Goal: Information Seeking & Learning: Learn about a topic

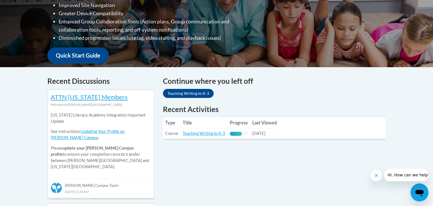
scroll to position [174, 0]
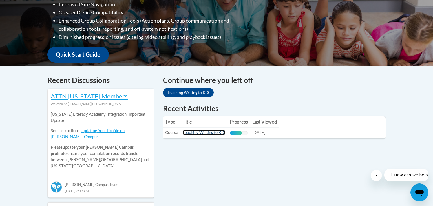
click at [201, 132] on link "Teaching Writing to K-3" at bounding box center [204, 132] width 43 height 5
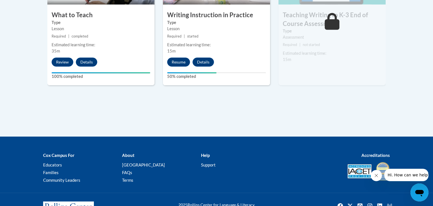
scroll to position [396, 0]
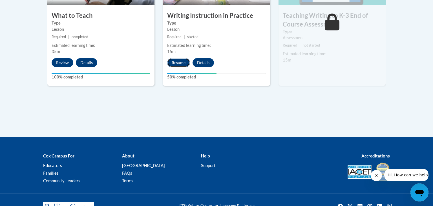
click at [173, 60] on button "Resume" at bounding box center [178, 62] width 23 height 9
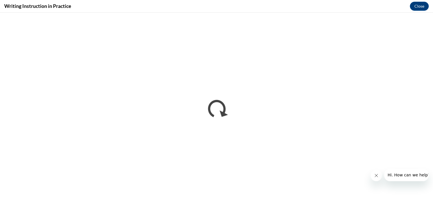
scroll to position [0, 0]
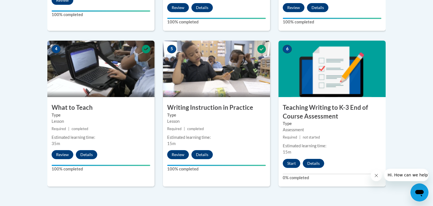
scroll to position [316, 0]
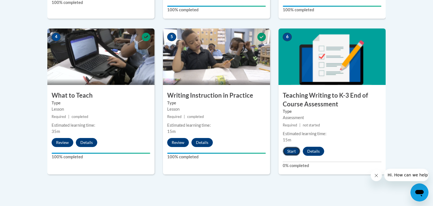
click at [289, 149] on button "Start" at bounding box center [291, 151] width 17 height 9
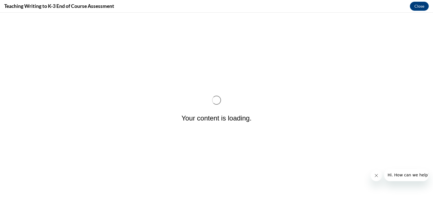
scroll to position [0, 0]
click at [375, 178] on button "Close message from company" at bounding box center [376, 175] width 11 height 11
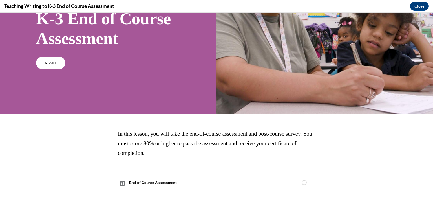
scroll to position [73, 0]
click at [42, 69] on link "START" at bounding box center [50, 62] width 31 height 13
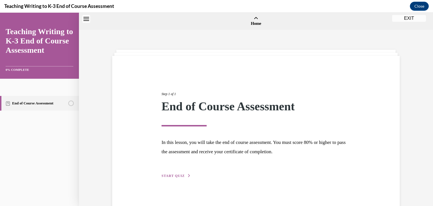
scroll to position [17, 0]
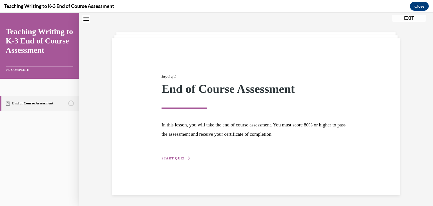
click at [184, 159] on button "START QUIZ" at bounding box center [175, 158] width 29 height 5
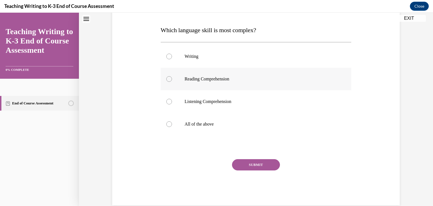
scroll to position [83, 0]
click at [203, 62] on label "Writing" at bounding box center [256, 57] width 191 height 23
click at [172, 60] on input "Writing" at bounding box center [169, 57] width 6 height 6
radio input "true"
click at [209, 126] on p "All of the above" at bounding box center [261, 125] width 153 height 6
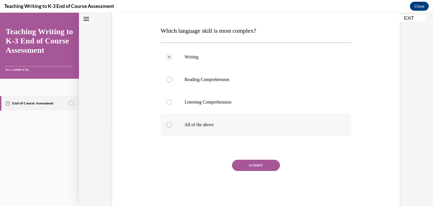
click at [172, 126] on input "All of the above" at bounding box center [169, 125] width 6 height 6
radio input "true"
click at [250, 164] on button "SUBMIT" at bounding box center [256, 165] width 48 height 11
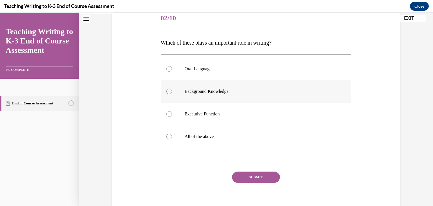
scroll to position [72, 0]
click at [220, 139] on label "All of the above" at bounding box center [256, 136] width 191 height 23
click at [172, 139] on input "All of the above" at bounding box center [169, 136] width 6 height 6
radio input "true"
click at [270, 175] on button "SUBMIT" at bounding box center [256, 176] width 48 height 11
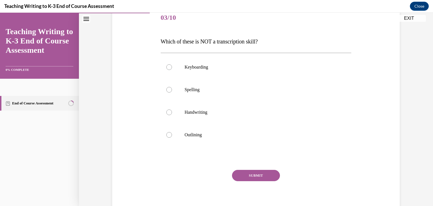
scroll to position [63, 0]
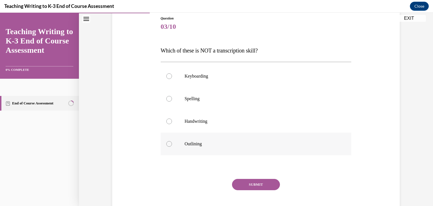
click at [241, 141] on p "Outlining" at bounding box center [261, 144] width 153 height 6
click at [172, 141] on input "Outlining" at bounding box center [169, 144] width 6 height 6
radio input "true"
click at [265, 185] on button "SUBMIT" at bounding box center [256, 184] width 48 height 11
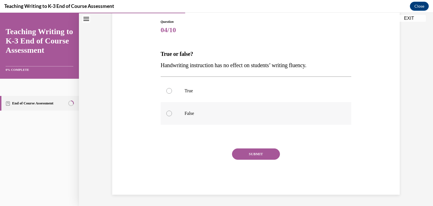
click at [263, 116] on p "False" at bounding box center [261, 113] width 153 height 6
click at [172, 116] on input "False" at bounding box center [169, 113] width 6 height 6
radio input "true"
click at [259, 153] on button "SUBMIT" at bounding box center [256, 153] width 48 height 11
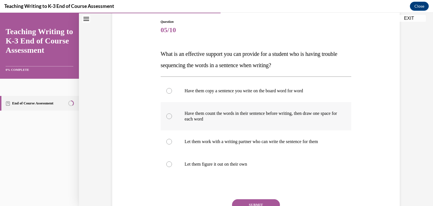
click at [290, 119] on p "Have them count the words in their sentence before writing, then draw one space…" at bounding box center [261, 115] width 153 height 11
click at [172, 119] on input "Have them count the words in their sentence before writing, then draw one space…" at bounding box center [169, 116] width 6 height 6
radio input "true"
click at [260, 200] on button "SUBMIT" at bounding box center [256, 204] width 48 height 11
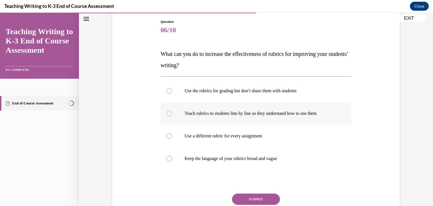
click at [312, 116] on label "Teach rubrics to students line by line so they understand how to use them" at bounding box center [256, 113] width 191 height 23
click at [172, 116] on input "Teach rubrics to students line by line so they understand how to use them" at bounding box center [169, 113] width 6 height 6
radio input "true"
click at [268, 197] on button "SUBMIT" at bounding box center [256, 198] width 48 height 11
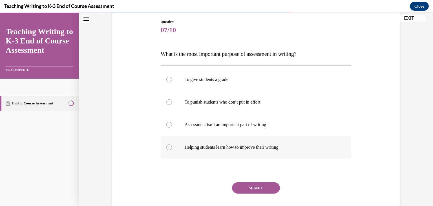
click at [279, 142] on label "Helping students learn how to improve their writing" at bounding box center [256, 147] width 191 height 23
click at [172, 144] on input "Helping students learn how to improve their writing" at bounding box center [169, 147] width 6 height 6
radio input "true"
click at [260, 193] on div "SUBMIT" at bounding box center [256, 196] width 191 height 28
click at [261, 187] on button "SUBMIT" at bounding box center [256, 187] width 48 height 11
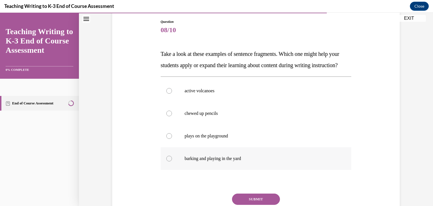
click at [243, 161] on p "barking and playing in the yard" at bounding box center [261, 159] width 153 height 6
click at [172, 161] on input "barking and playing in the yard" at bounding box center [169, 159] width 6 height 6
radio input "true"
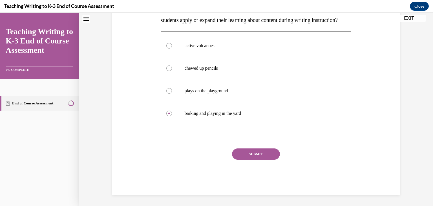
scroll to position [116, 0]
click at [247, 158] on button "SUBMIT" at bounding box center [256, 153] width 48 height 11
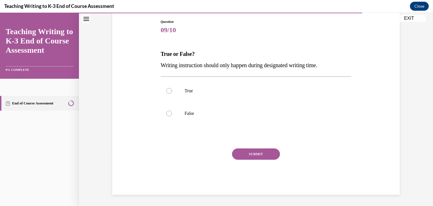
scroll to position [59, 0]
click at [204, 111] on p "False" at bounding box center [261, 113] width 153 height 6
click at [172, 111] on input "False" at bounding box center [169, 113] width 6 height 6
radio input "true"
click at [250, 153] on button "SUBMIT" at bounding box center [256, 153] width 48 height 11
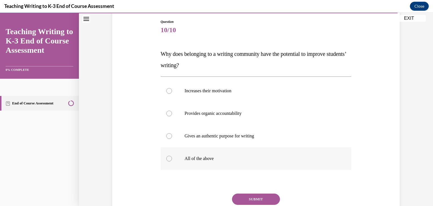
click at [220, 157] on p "All of the above" at bounding box center [261, 159] width 153 height 6
click at [172, 157] on input "All of the above" at bounding box center [169, 159] width 6 height 6
radio input "true"
click at [249, 196] on button "SUBMIT" at bounding box center [256, 198] width 48 height 11
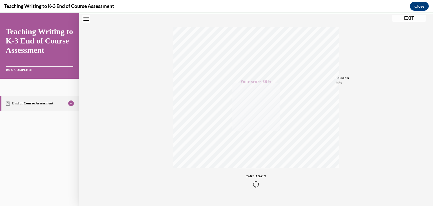
scroll to position [96, 0]
click at [417, 17] on button "EXIT" at bounding box center [409, 18] width 34 height 7
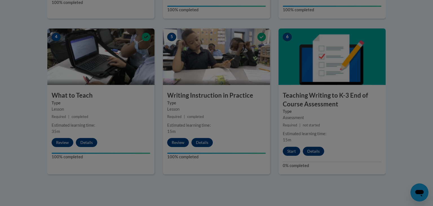
scroll to position [0, 0]
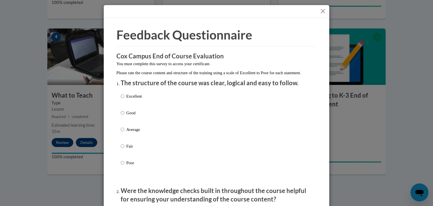
click at [129, 108] on label "Excellent" at bounding box center [131, 100] width 21 height 15
click at [124, 99] on input "Excellent" at bounding box center [123, 96] width 4 height 6
radio input "true"
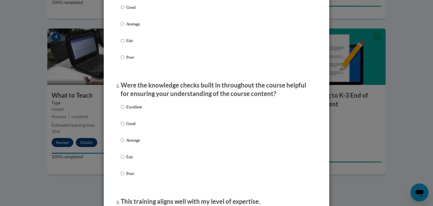
scroll to position [108, 0]
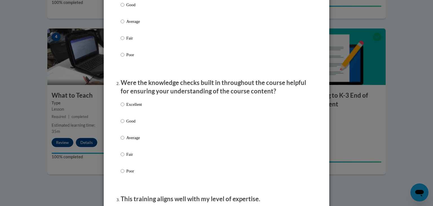
click at [130, 107] on p "Excellent" at bounding box center [133, 104] width 15 height 6
click at [124, 107] on input "Excellent" at bounding box center [123, 104] width 4 height 6
radio input "true"
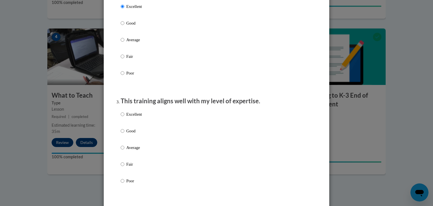
click at [134, 125] on label "Excellent" at bounding box center [131, 118] width 21 height 15
click at [124, 117] on input "Excellent" at bounding box center [123, 114] width 4 height 6
radio input "true"
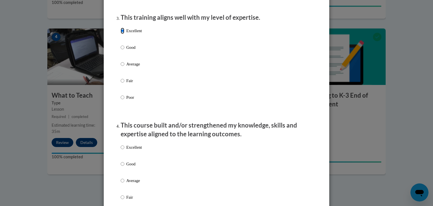
scroll to position [329, 0]
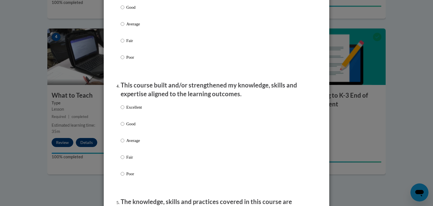
click at [137, 110] on p "Excellent" at bounding box center [133, 107] width 15 height 6
click at [124, 110] on input "Excellent" at bounding box center [123, 107] width 4 height 6
radio input "true"
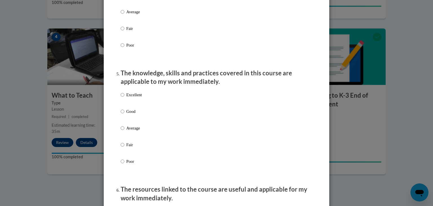
click at [128, 98] on p "Excellent" at bounding box center [133, 95] width 15 height 6
click at [124, 98] on input "Excellent" at bounding box center [123, 95] width 4 height 6
radio input "true"
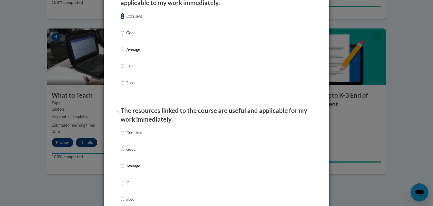
scroll to position [544, 0]
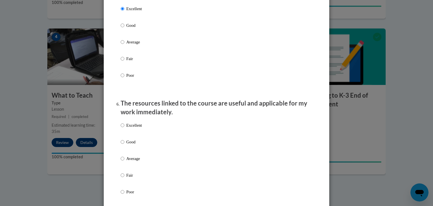
click at [141, 128] on p "Excellent" at bounding box center [133, 125] width 15 height 6
click at [124, 128] on input "Excellent" at bounding box center [123, 125] width 4 height 6
radio input "true"
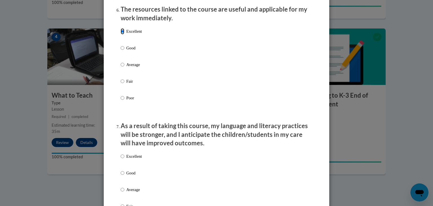
scroll to position [662, 0]
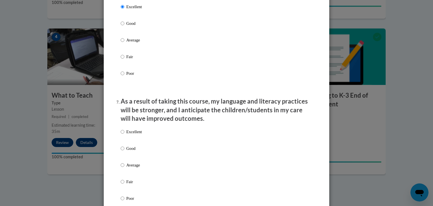
click at [138, 144] on label "Excellent" at bounding box center [131, 136] width 21 height 15
click at [124, 135] on input "Excellent" at bounding box center [123, 132] width 4 height 6
radio input "true"
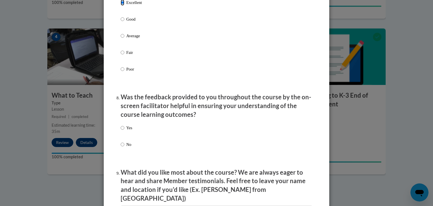
scroll to position [811, 0]
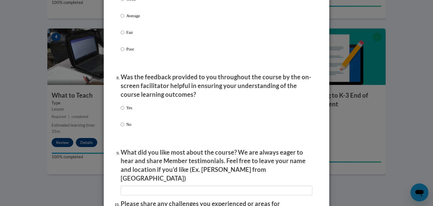
click at [131, 117] on label "Yes" at bounding box center [127, 112] width 12 height 15
click at [124, 111] on input "Yes" at bounding box center [123, 108] width 4 height 6
radio input "true"
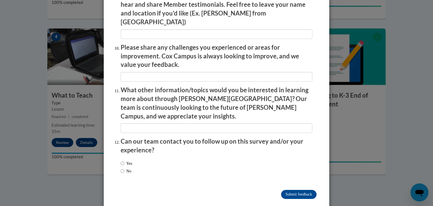
scroll to position [968, 0]
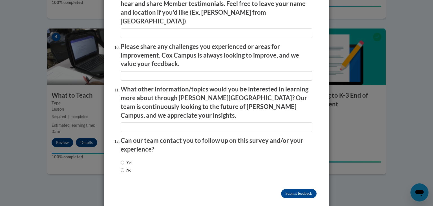
click at [131, 167] on label "No" at bounding box center [126, 170] width 11 height 6
click at [124, 167] on input "No" at bounding box center [123, 170] width 4 height 6
radio input "true"
click at [288, 189] on input "Submit feedback" at bounding box center [299, 193] width 36 height 9
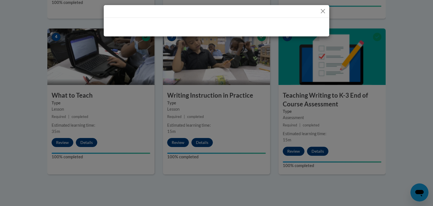
scroll to position [0, 0]
